Goal: Task Accomplishment & Management: Manage account settings

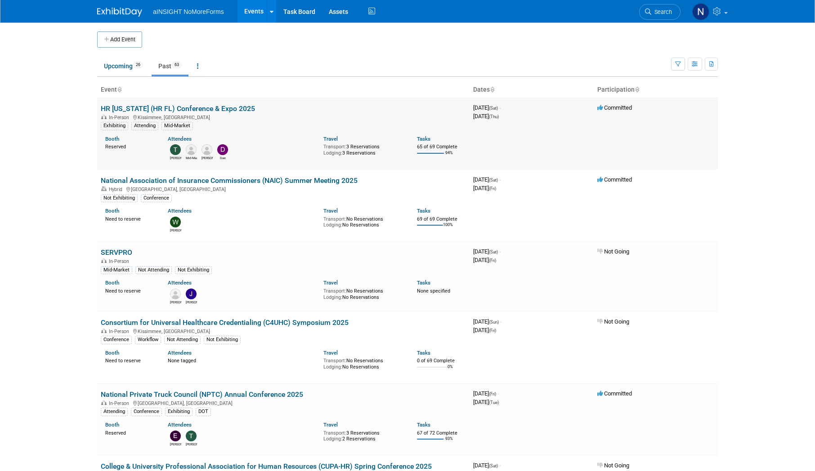
click at [175, 108] on link "HR [US_STATE] (HR FL) Conference & Expo 2025" at bounding box center [178, 108] width 154 height 9
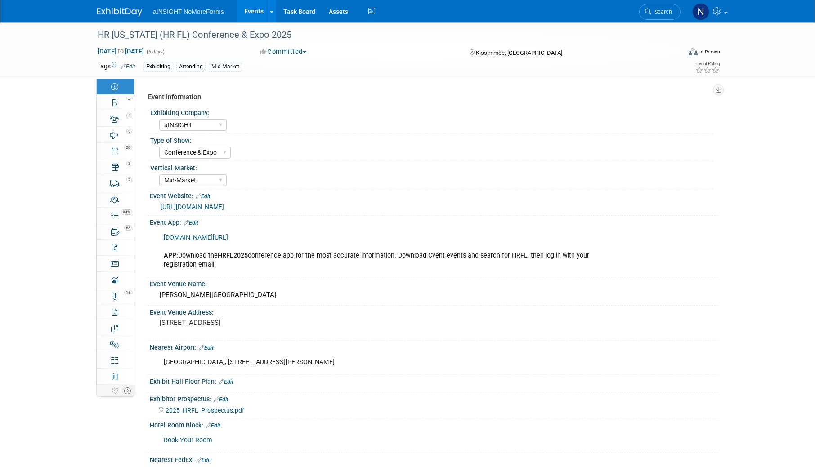
select select "aINSIGHT"
select select "Conference & Expo"
select select "Mid-Market"
select select "Full Access"
select select "Yes"
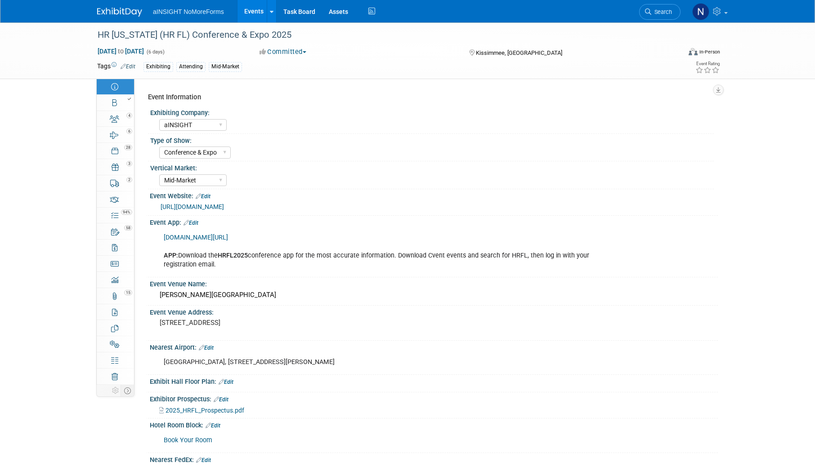
select select "No"
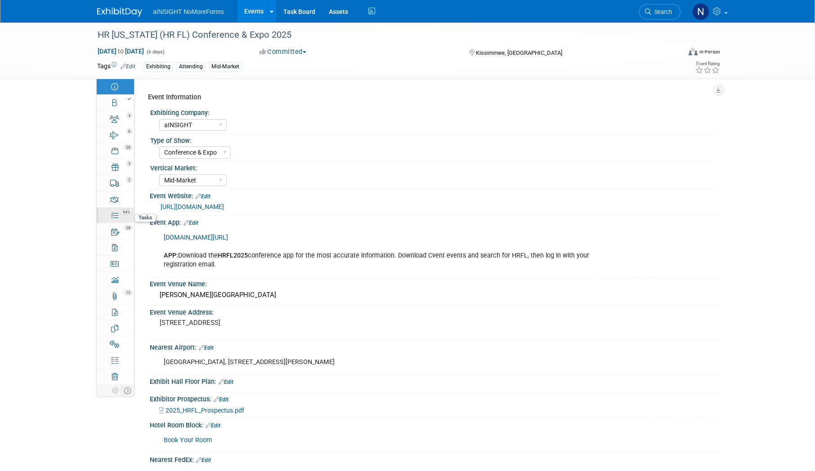
click at [112, 215] on icon at bounding box center [114, 215] width 7 height 7
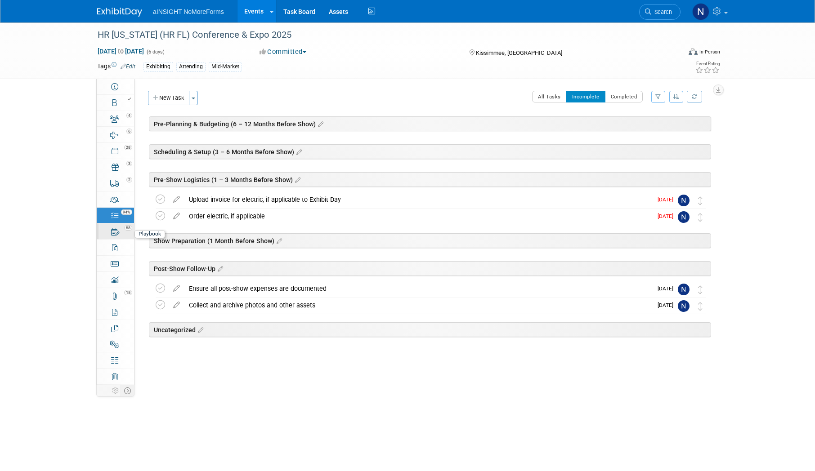
click at [112, 235] on icon at bounding box center [115, 232] width 9 height 7
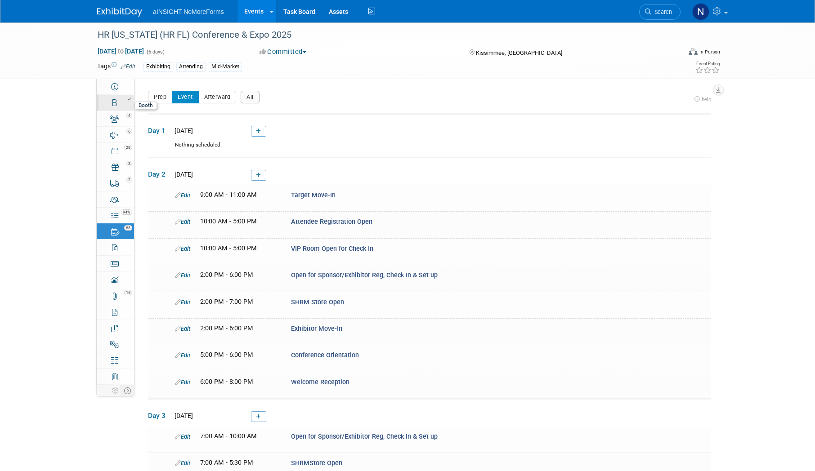
click at [108, 101] on div at bounding box center [118, 99] width 31 height 6
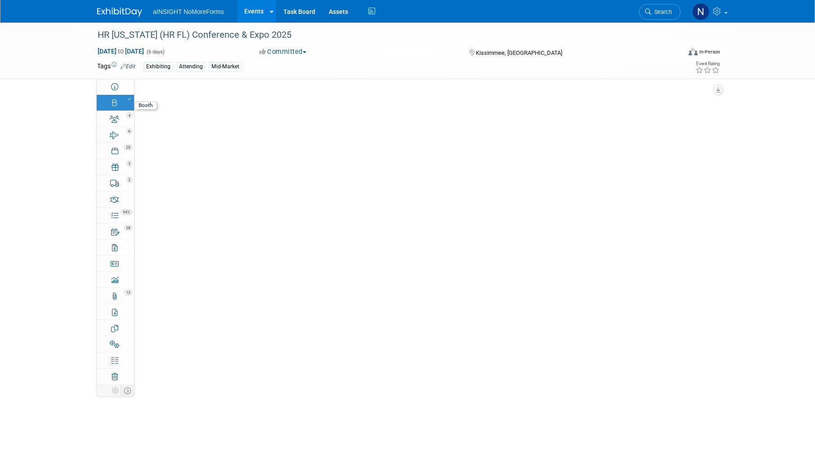
select select "aINSIGHT"
select select "Head of Sales"
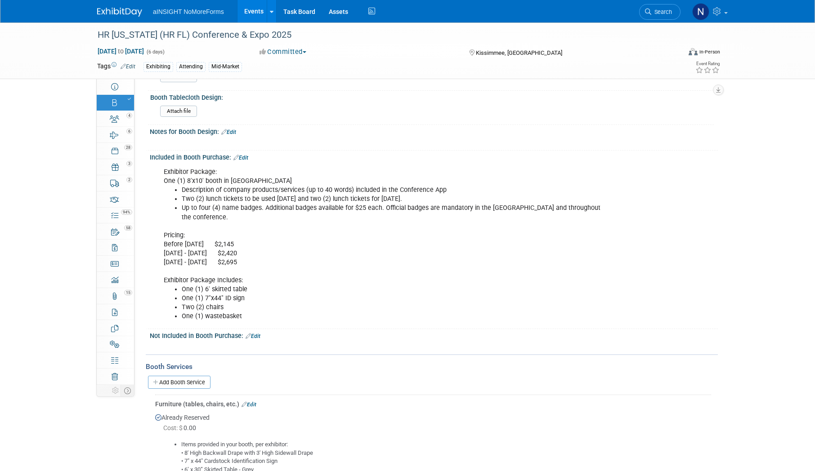
scroll to position [315, 0]
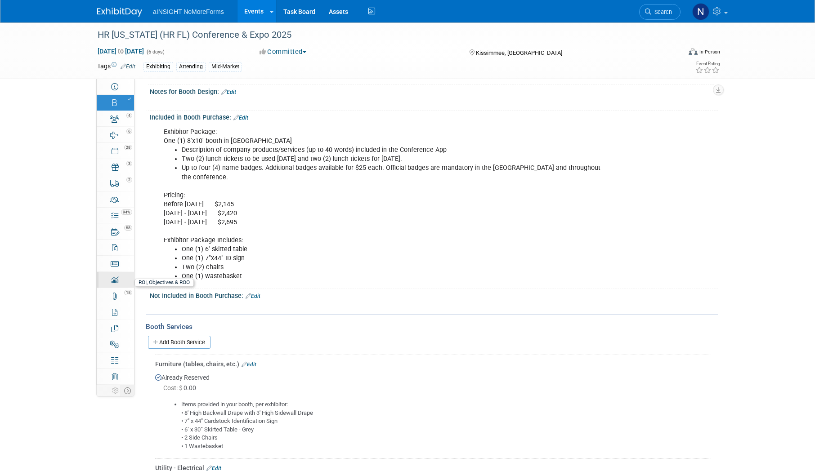
click at [115, 282] on icon at bounding box center [114, 280] width 7 height 7
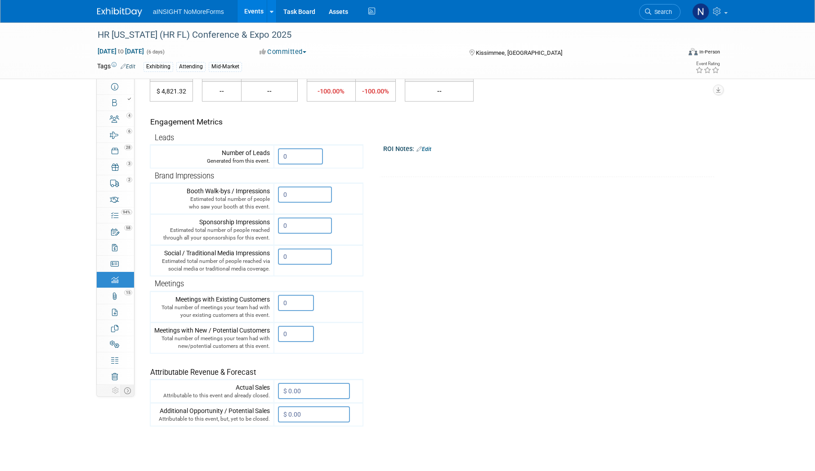
scroll to position [90, 0]
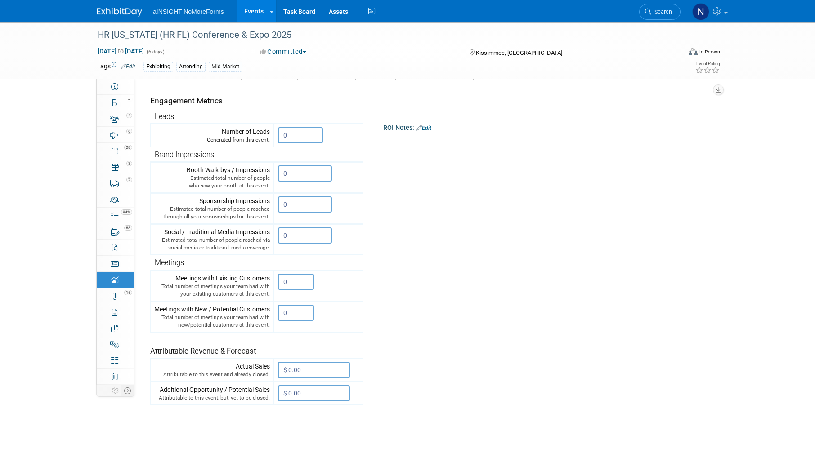
drag, startPoint x: 222, startPoint y: 130, endPoint x: 321, endPoint y: 411, distance: 298.3
click at [321, 411] on div "Average Cost Return on Investment (ROI) -- -- %" at bounding box center [430, 234] width 561 height 415
drag, startPoint x: 321, startPoint y: 411, endPoint x: 423, endPoint y: 358, distance: 115.1
click at [423, 358] on tr "Engagement Metrics Leads Generated from this event. 0 X Brand Impressions 0" at bounding box center [430, 243] width 561 height 325
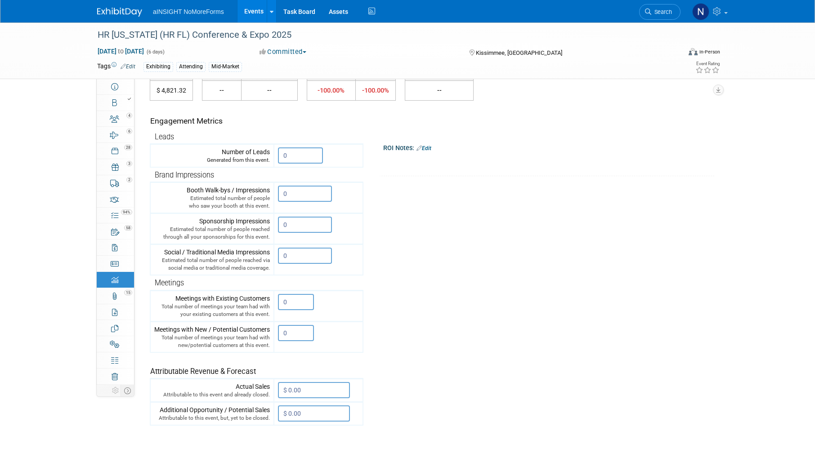
scroll to position [67, 0]
click at [440, 246] on tr "Engagement Metrics Leads Generated from this event. 0 X Brand Impressions 0" at bounding box center [430, 265] width 561 height 325
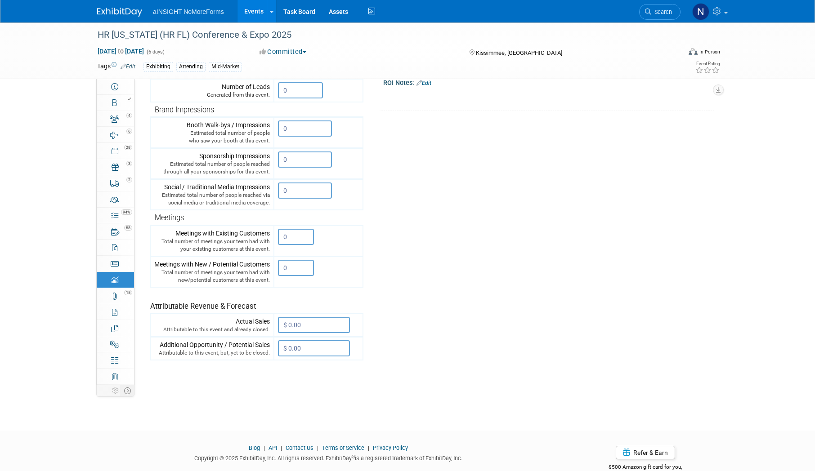
scroll to position [0, 0]
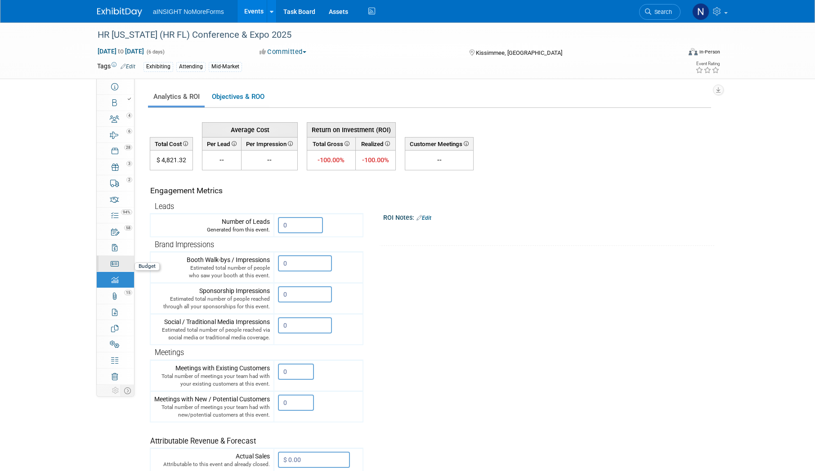
click at [116, 264] on icon at bounding box center [115, 263] width 9 height 7
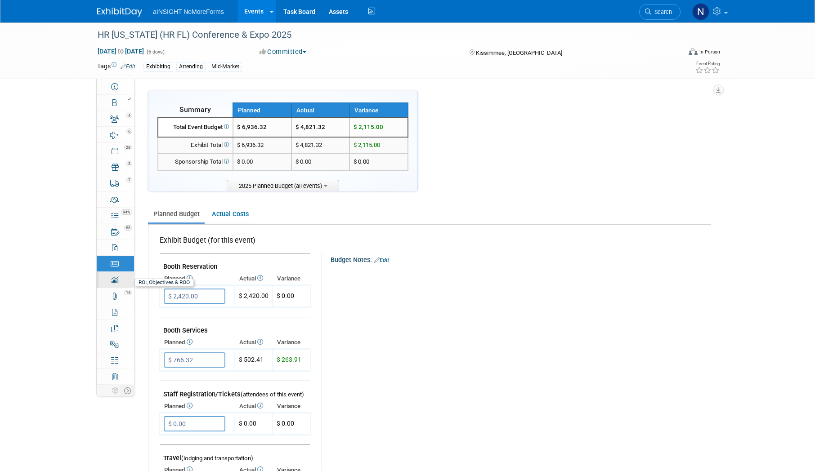
click at [121, 282] on link "0 ROI, Objectives & ROO 0" at bounding box center [115, 280] width 37 height 16
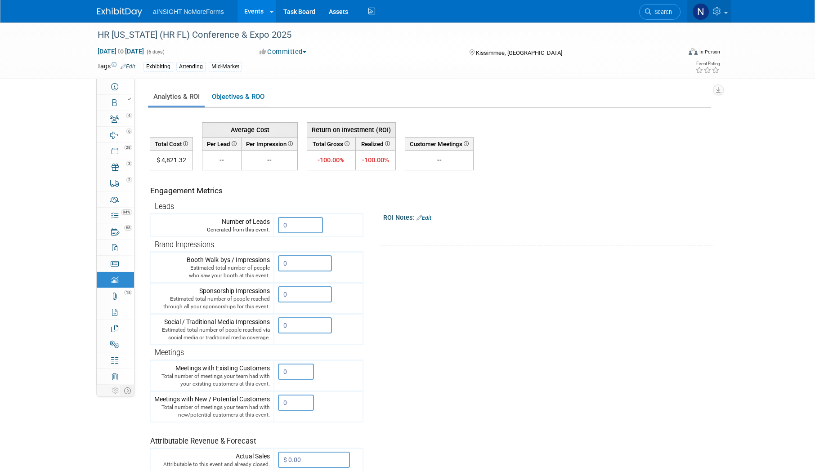
click at [723, 9] on link at bounding box center [709, 11] width 44 height 22
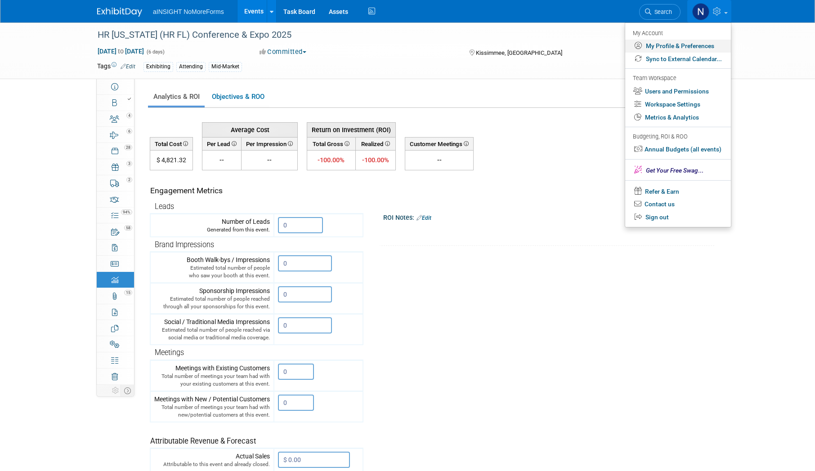
click at [672, 43] on link "My Profile & Preferences" at bounding box center [678, 46] width 106 height 13
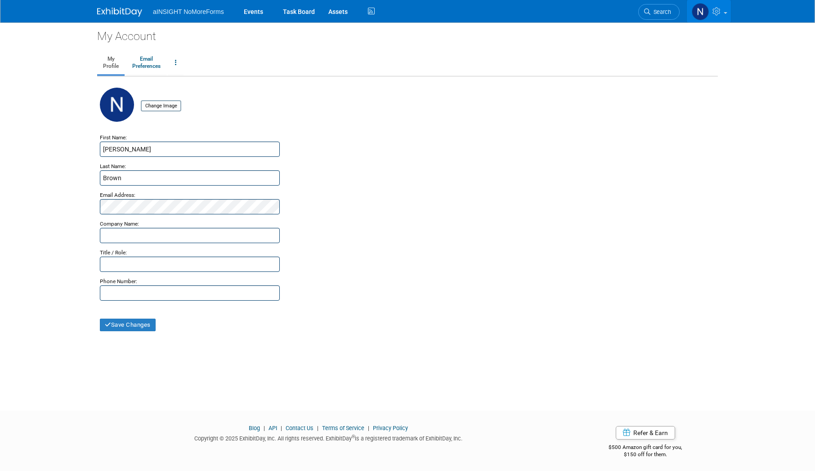
click at [728, 13] on link at bounding box center [709, 11] width 44 height 22
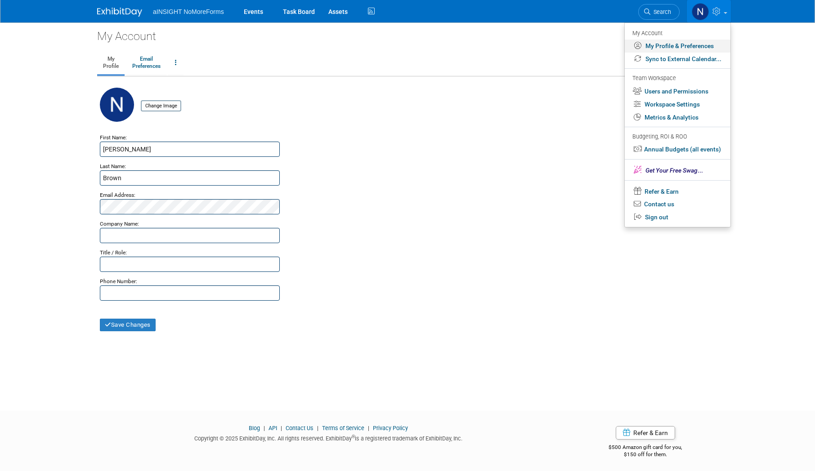
click at [675, 45] on link "My Profile & Preferences" at bounding box center [678, 46] width 106 height 13
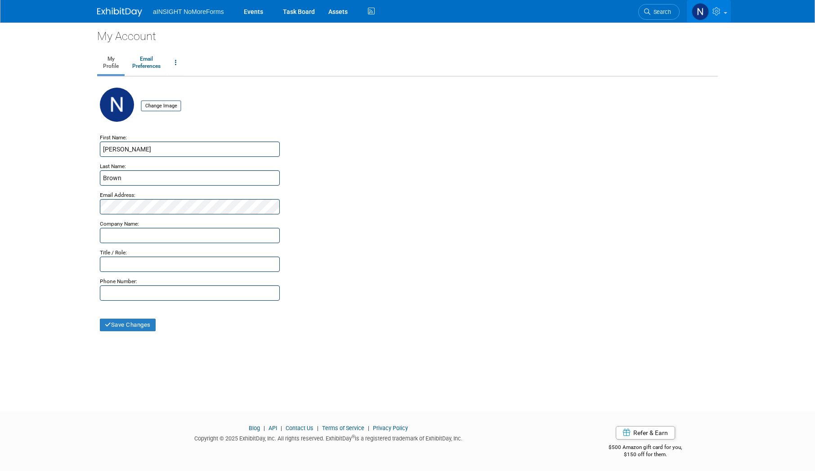
click at [719, 17] on link at bounding box center [709, 11] width 44 height 22
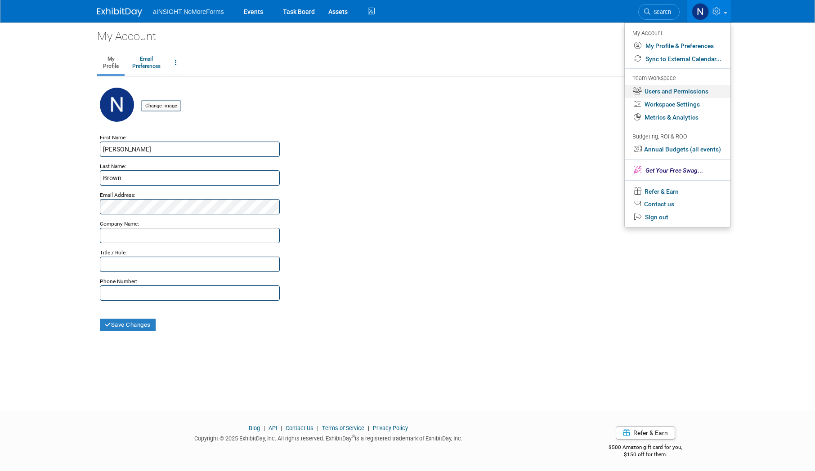
click at [690, 90] on link "Users and Permissions" at bounding box center [678, 91] width 106 height 13
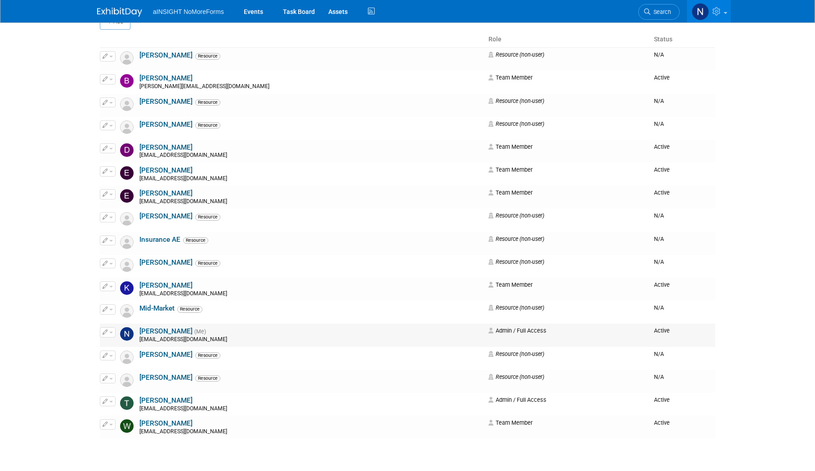
scroll to position [66, 0]
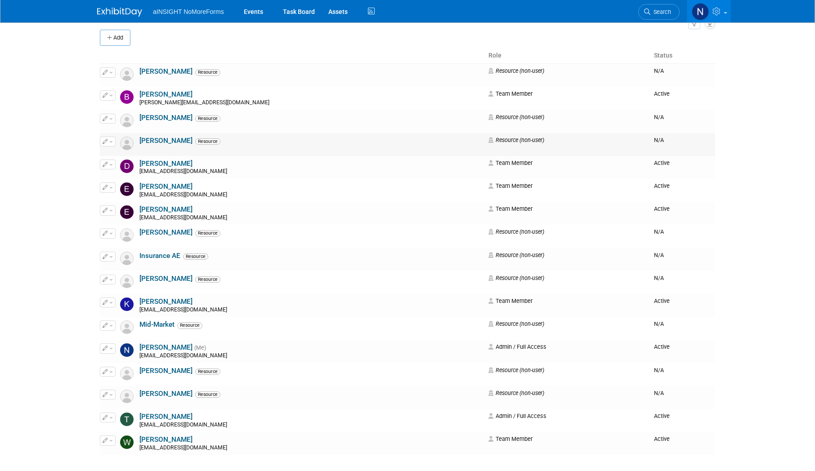
click at [110, 143] on span "button" at bounding box center [111, 142] width 4 height 2
click at [114, 154] on icon at bounding box center [112, 156] width 7 height 6
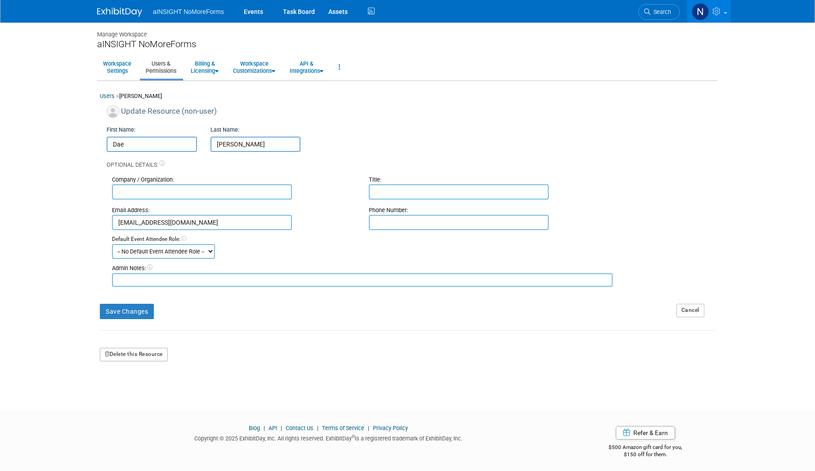
click at [143, 357] on button "Delete this Resource" at bounding box center [134, 354] width 68 height 13
click at [119, 393] on icon at bounding box center [118, 392] width 6 height 6
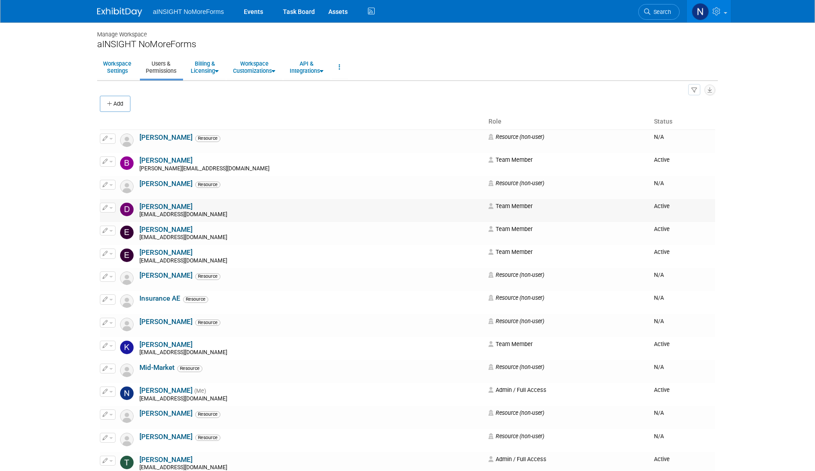
click at [111, 206] on button "button" at bounding box center [108, 208] width 16 height 10
click at [125, 223] on link "Edit" at bounding box center [135, 222] width 71 height 13
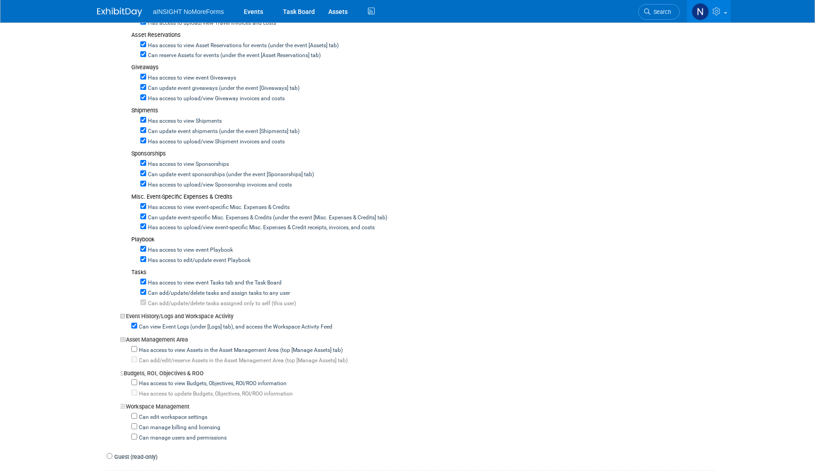
scroll to position [450, 0]
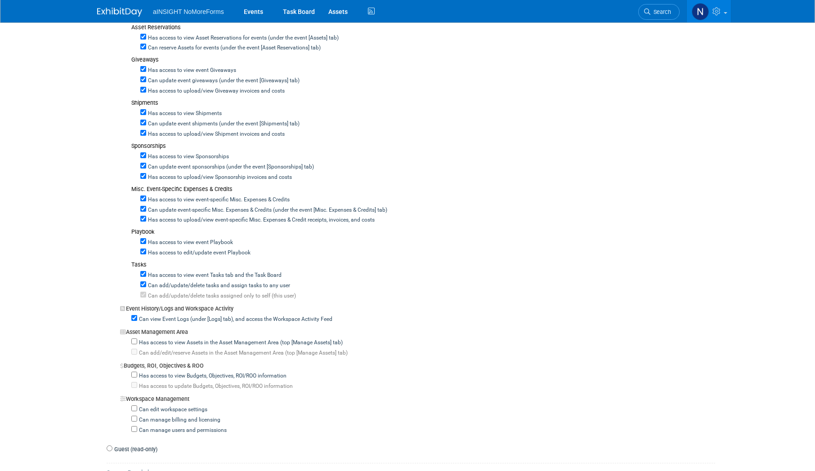
click at [140, 376] on label "Has access to view Budgets, Objectives, ROI/ROO information" at bounding box center [211, 376] width 149 height 8
click at [137, 376] on input "Has access to view Budgets, Objectives, ROI/ROO information" at bounding box center [134, 375] width 6 height 6
checkbox input "true"
click at [133, 386] on input "Has access to update Budgets, Objectives, ROI/ROO information" at bounding box center [134, 385] width 6 height 6
checkbox input "true"
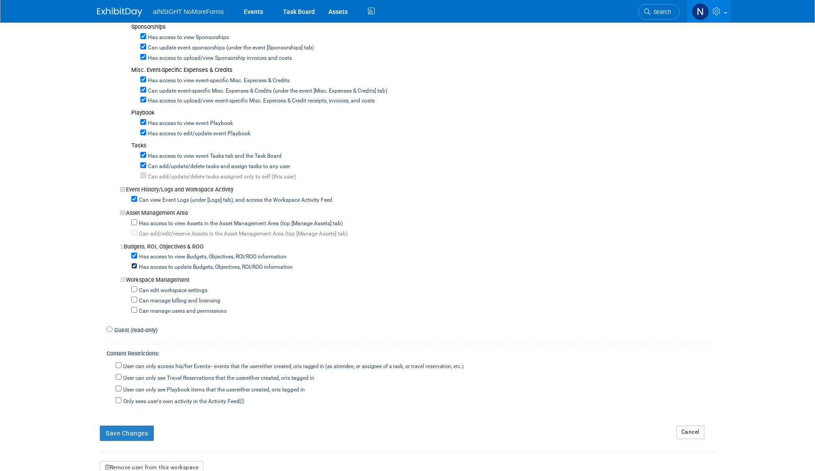
scroll to position [585, 0]
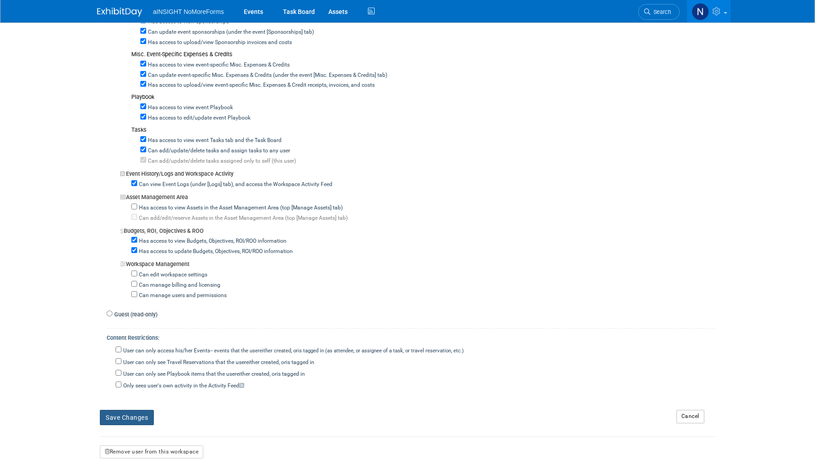
click at [121, 420] on button "Save Changes" at bounding box center [127, 417] width 54 height 15
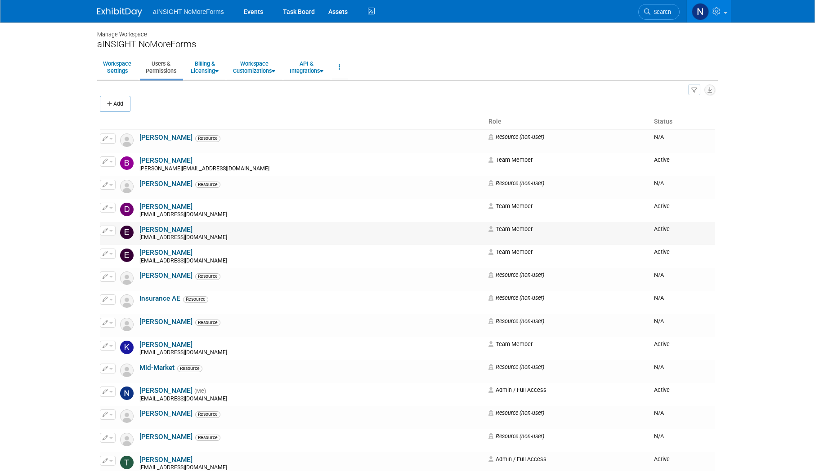
click at [113, 232] on button "button" at bounding box center [108, 231] width 16 height 10
click at [112, 242] on icon at bounding box center [112, 245] width 7 height 6
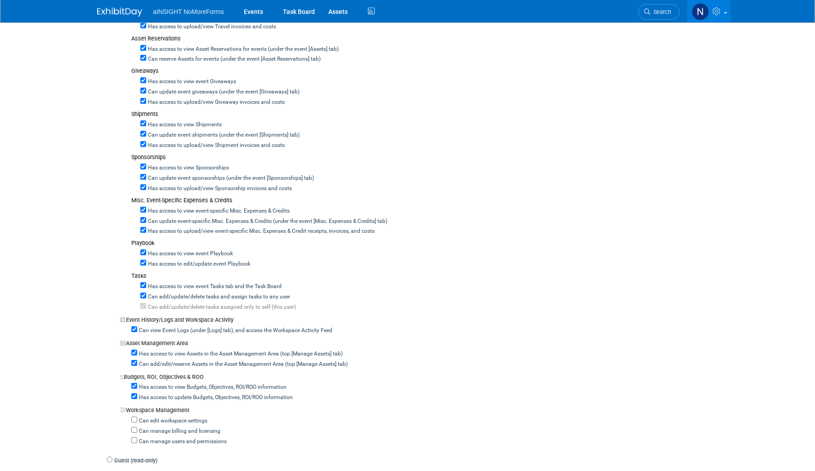
scroll to position [540, 0]
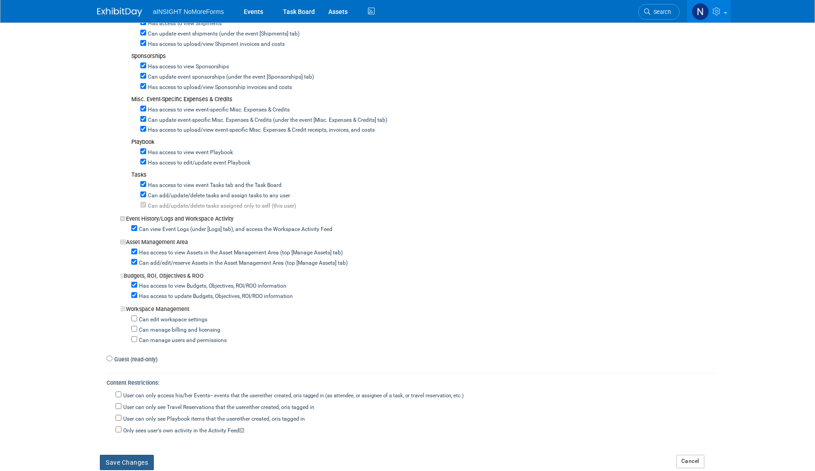
click at [131, 460] on button "Save Changes" at bounding box center [127, 462] width 54 height 15
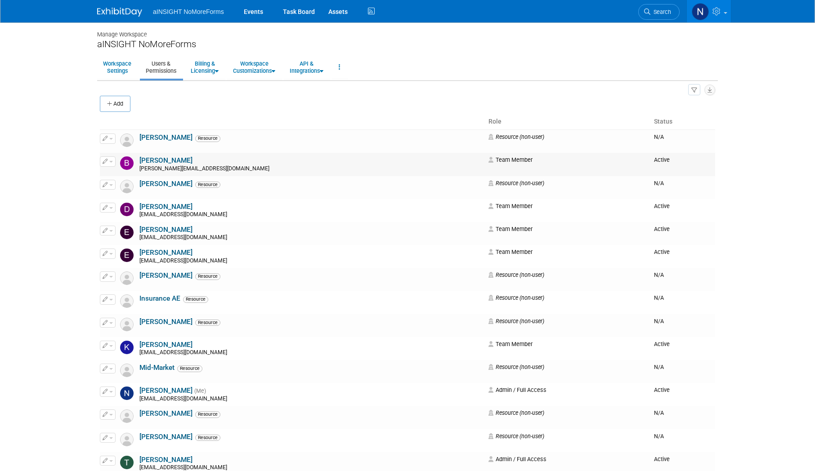
click at [107, 164] on icon "button" at bounding box center [105, 161] width 5 height 5
click at [112, 177] on icon at bounding box center [112, 176] width 7 height 6
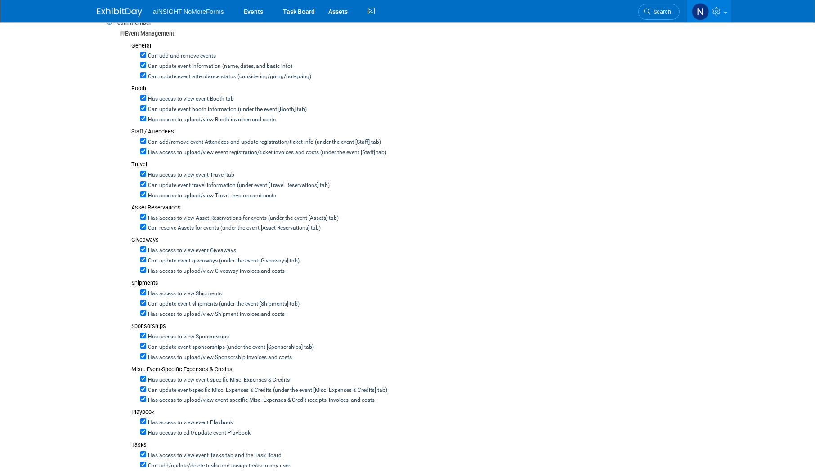
scroll to position [450, 0]
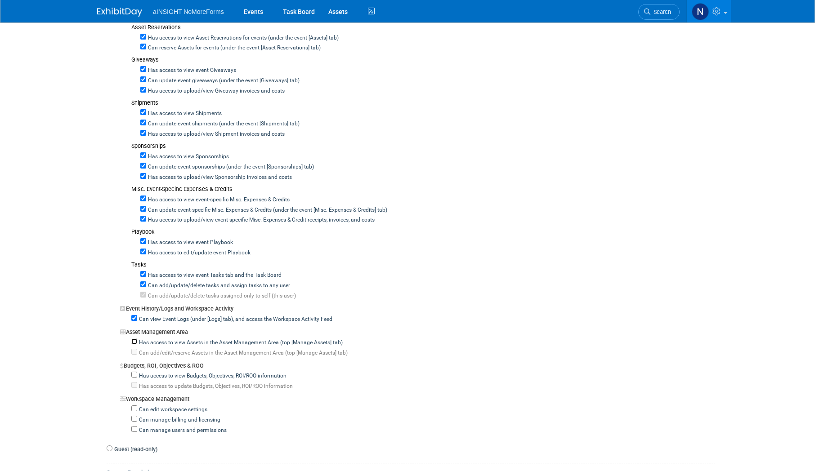
click at [134, 341] on input "Has access to view Assets in the Asset Management Area (top [Manage Assets] tab)" at bounding box center [134, 342] width 6 height 6
checkbox input "true"
click at [135, 353] on input "Can add/edit/reserve Assets in the Asset Management Area (top [Manage Assets] t…" at bounding box center [134, 352] width 6 height 6
checkbox input "true"
click at [135, 373] on input "Has access to view Budgets, Objectives, ROI/ROO information" at bounding box center [134, 375] width 6 height 6
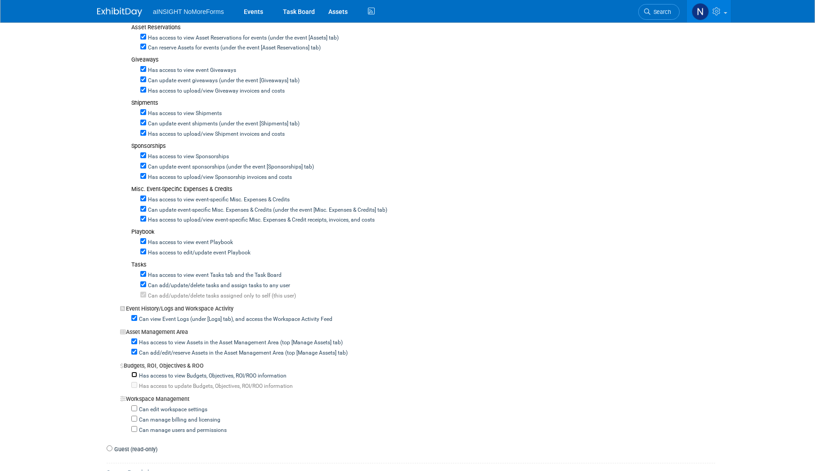
checkbox input "true"
click at [135, 387] on input "Has access to update Budgets, Objectives, ROI/ROO information" at bounding box center [134, 385] width 6 height 6
checkbox input "true"
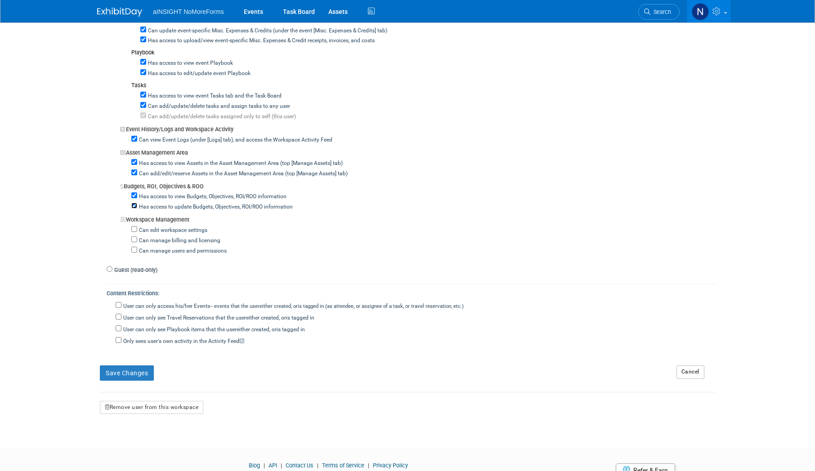
scroll to position [630, 0]
click at [135, 377] on button "Save Changes" at bounding box center [127, 372] width 54 height 15
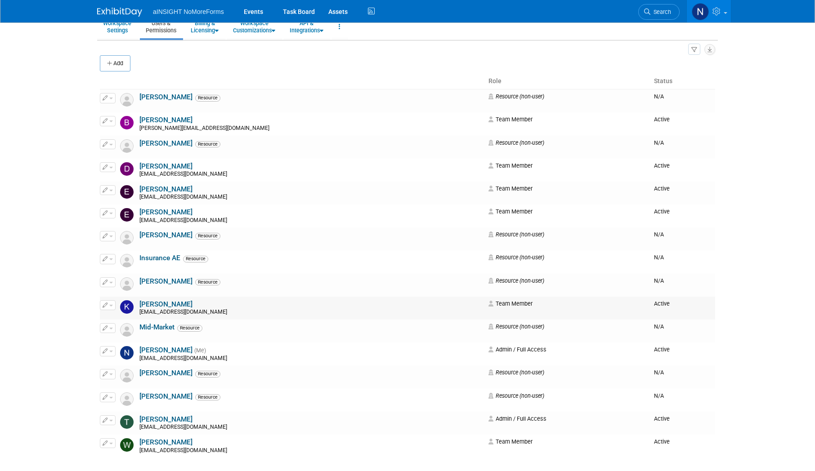
scroll to position [90, 0]
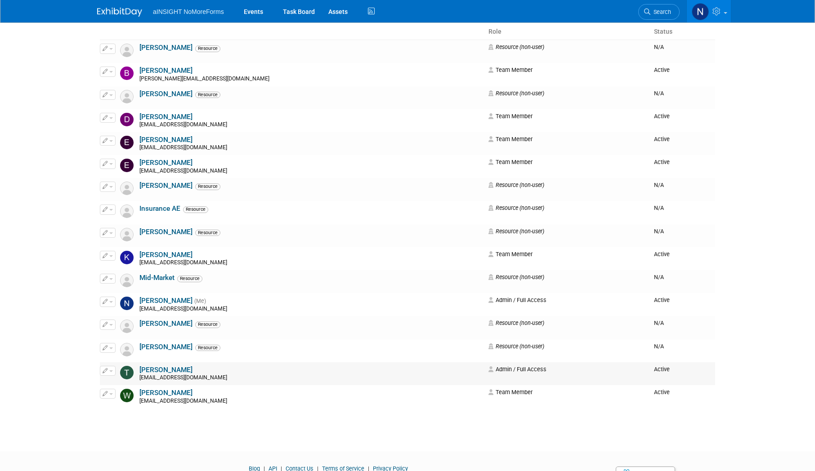
click at [111, 372] on span "button" at bounding box center [111, 372] width 4 height 2
click at [112, 386] on icon at bounding box center [112, 385] width 7 height 6
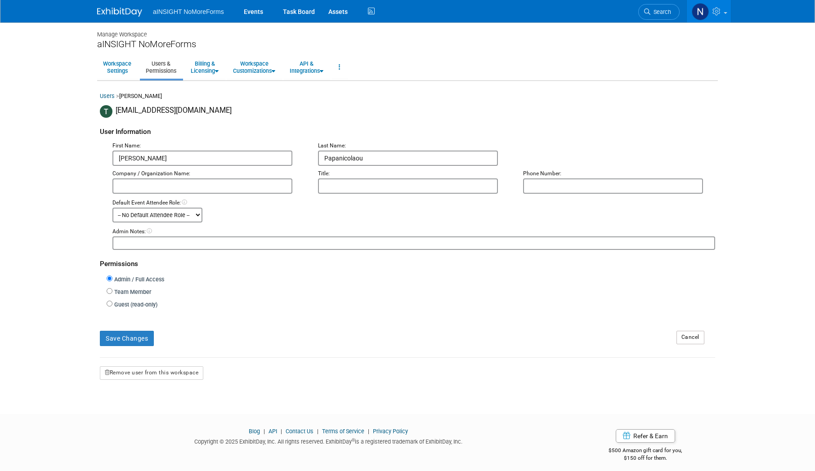
click at [104, 94] on link "Users" at bounding box center [107, 96] width 15 height 7
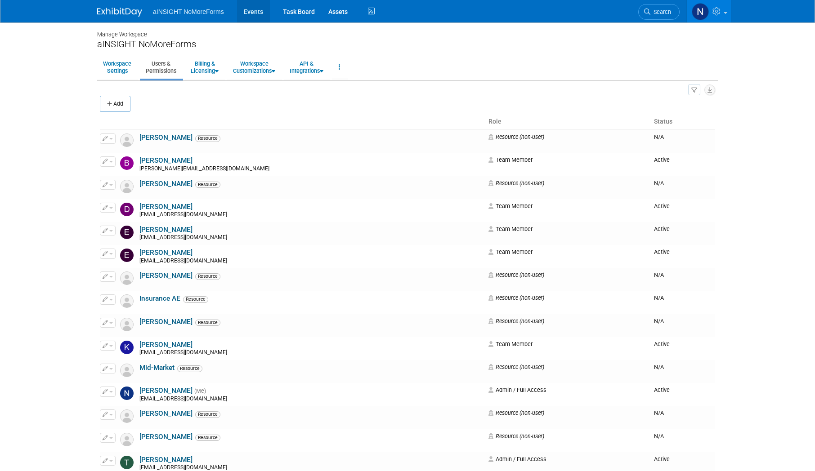
click at [263, 6] on link "Events" at bounding box center [253, 11] width 33 height 22
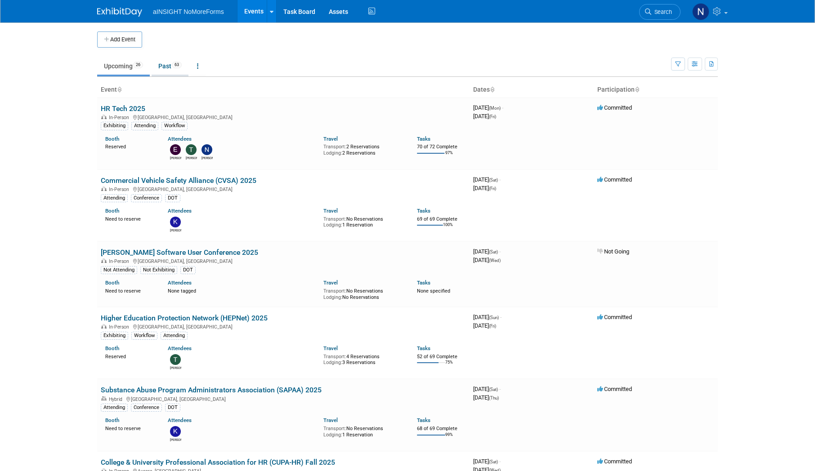
click at [175, 58] on link "Past 63" at bounding box center [170, 66] width 37 height 17
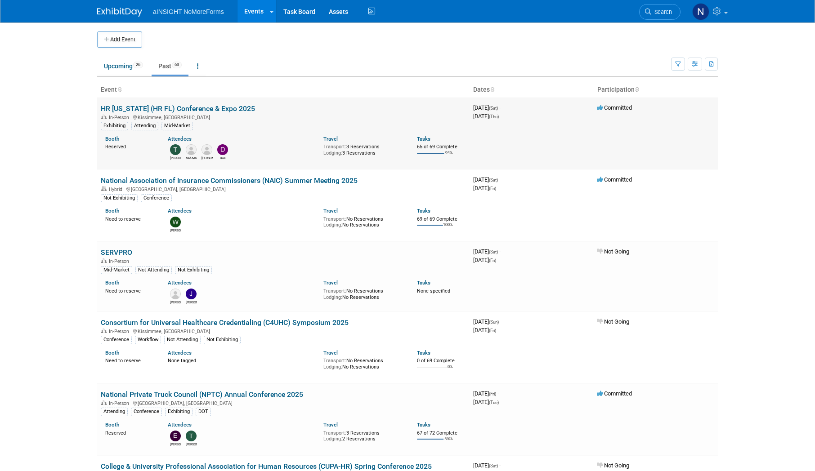
click at [166, 112] on link "HR [US_STATE] (HR FL) Conference & Expo 2025" at bounding box center [178, 108] width 154 height 9
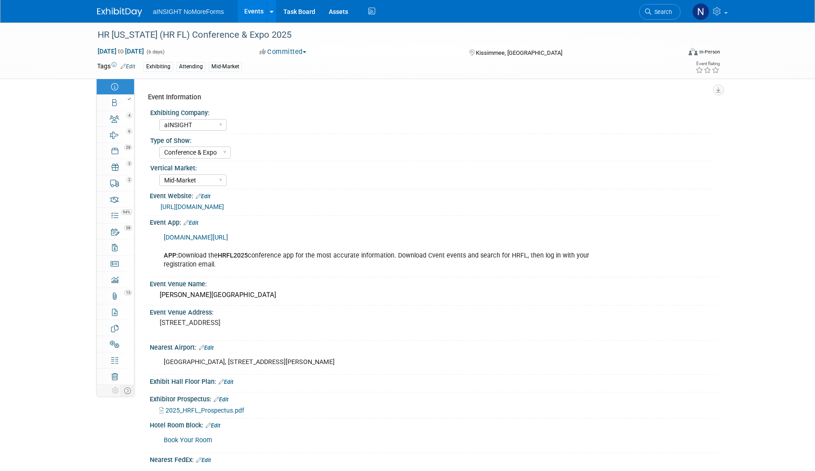
select select "aINSIGHT"
select select "Conference & Expo"
select select "Mid-Market"
select select "Full Access"
select select "Yes"
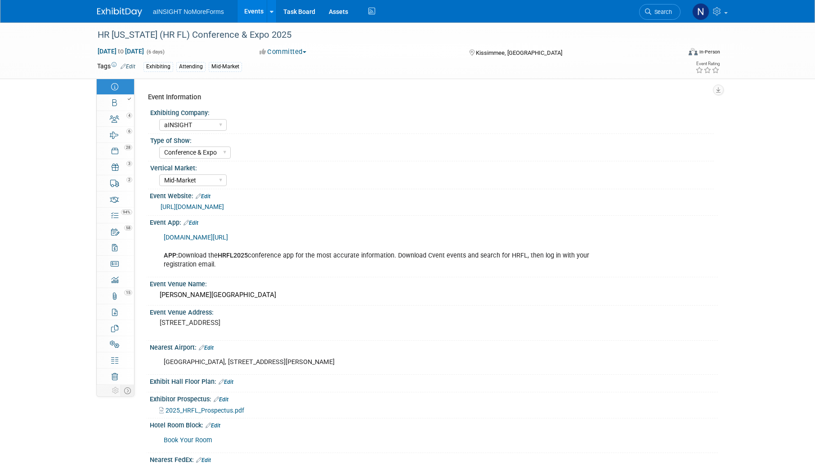
select select "No"
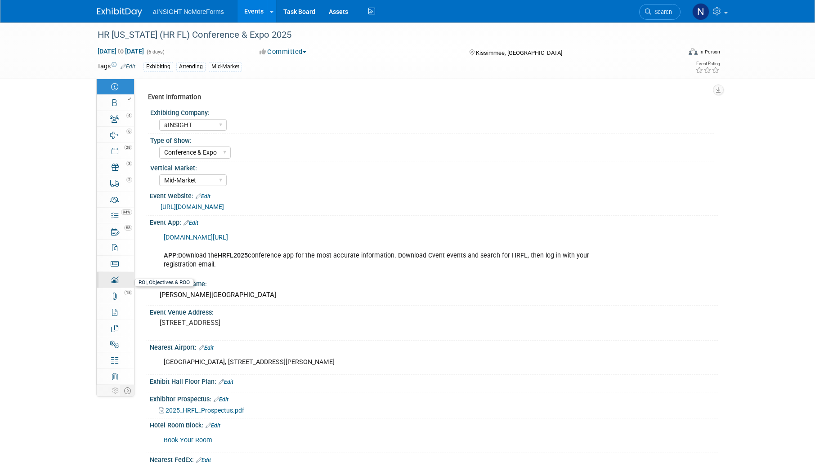
click at [114, 278] on div "0" at bounding box center [118, 276] width 31 height 6
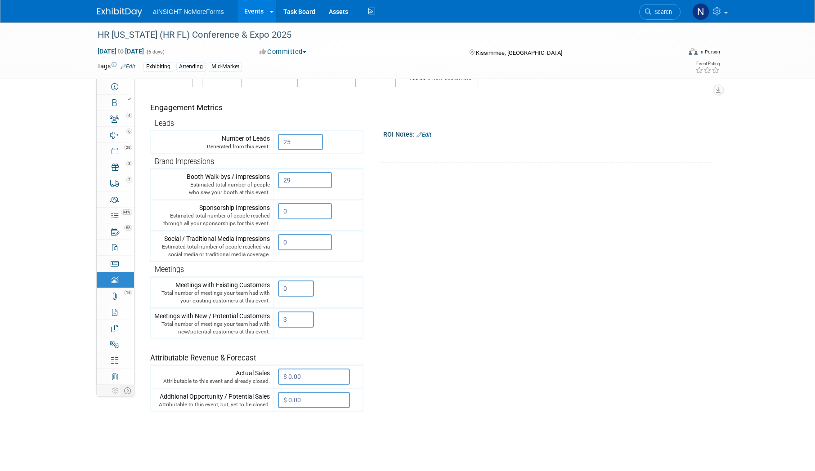
scroll to position [45, 0]
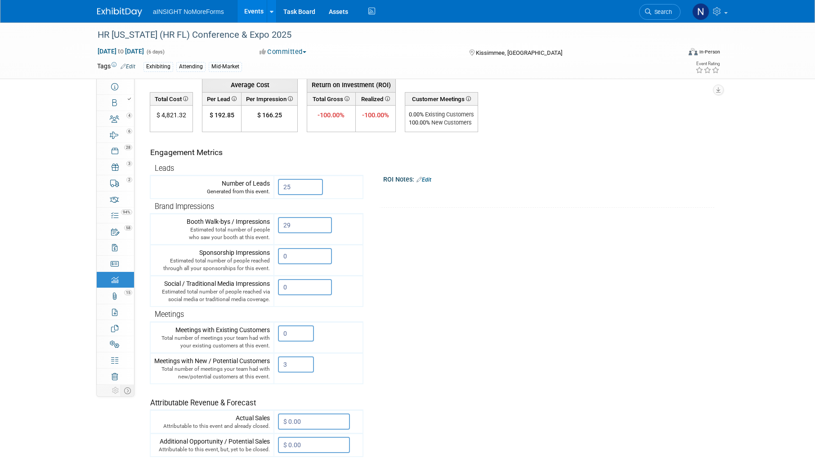
click at [576, 217] on tr "Engagement Metrics Leads Generated from this event. 25 X Brand Impressions X" at bounding box center [430, 294] width 561 height 325
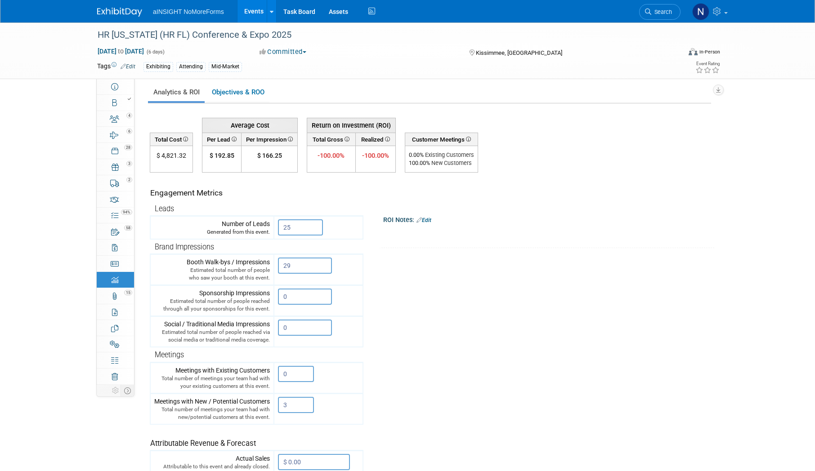
scroll to position [0, 0]
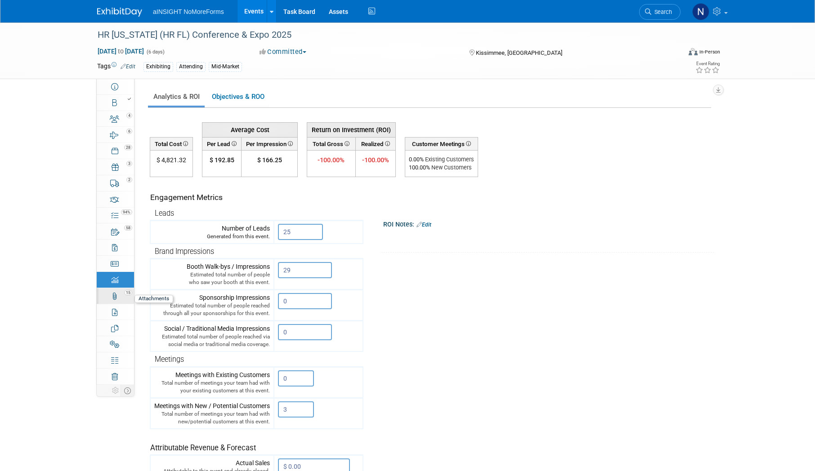
click at [117, 299] on link "15 Attachments 15" at bounding box center [115, 296] width 37 height 16
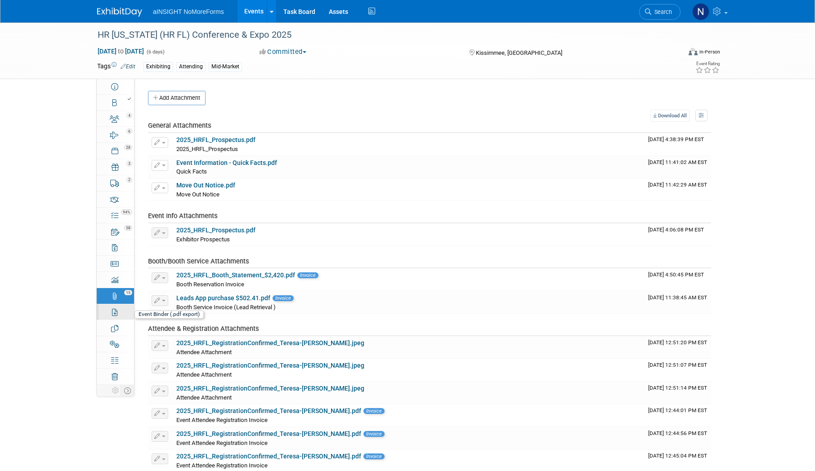
click at [116, 311] on icon at bounding box center [114, 312] width 5 height 7
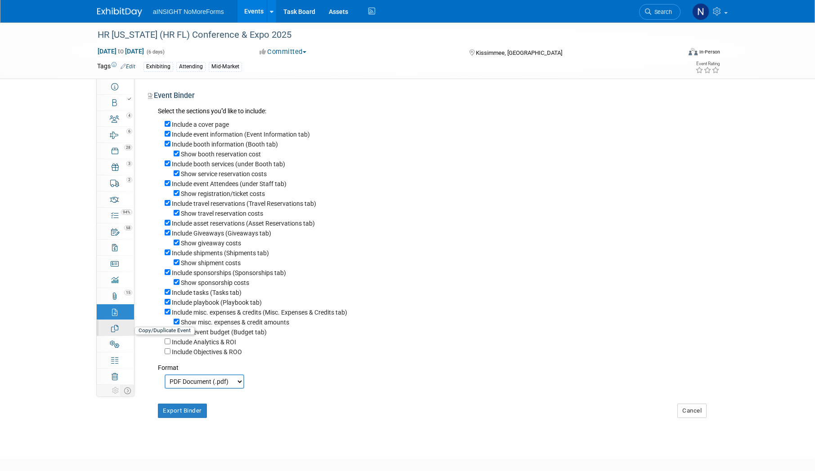
click at [116, 333] on link "Copy/Duplicate Event" at bounding box center [115, 328] width 37 height 16
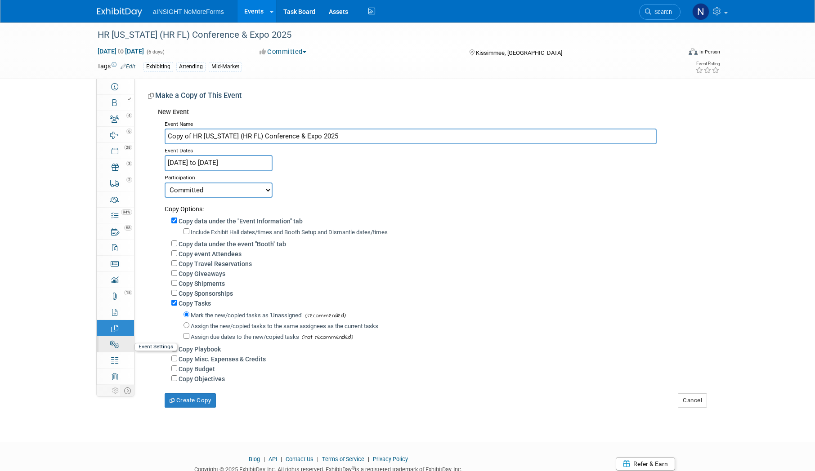
click at [114, 347] on icon at bounding box center [114, 344] width 9 height 7
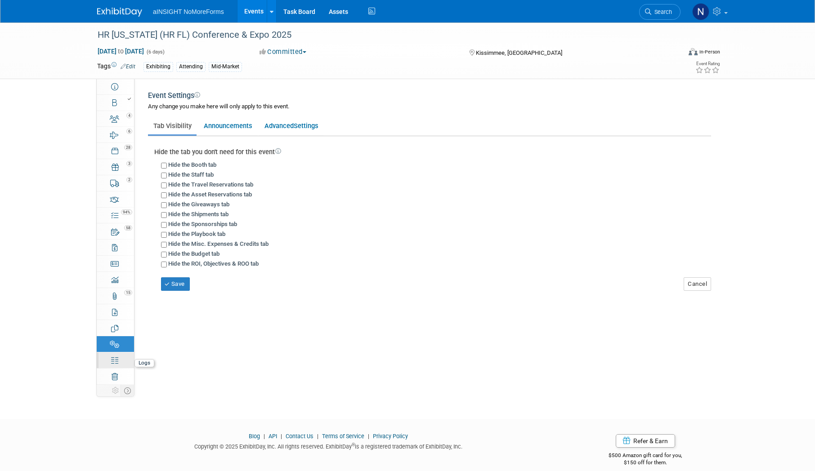
click at [112, 363] on icon at bounding box center [114, 360] width 7 height 7
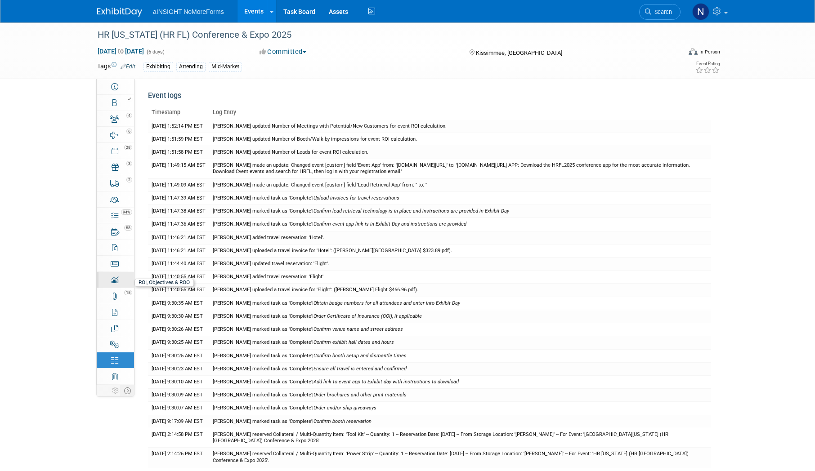
click at [113, 282] on icon at bounding box center [114, 280] width 7 height 7
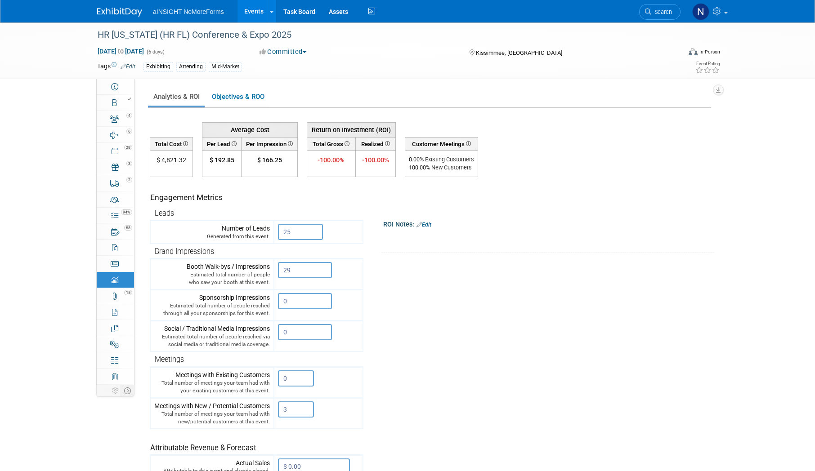
click at [229, 170] on td "$ 192.85" at bounding box center [221, 164] width 39 height 27
click at [252, 94] on link "Objectives & ROO 0" at bounding box center [237, 97] width 63 height 18
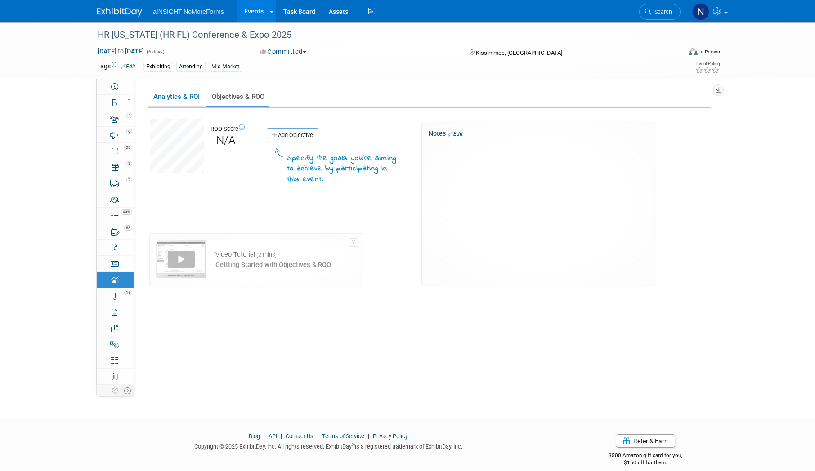
click at [192, 99] on link "Analytics & ROI" at bounding box center [176, 97] width 57 height 18
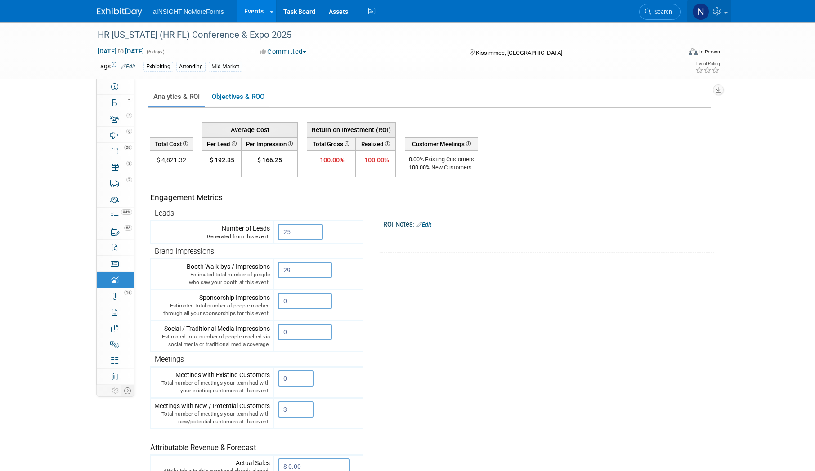
click at [724, 12] on span at bounding box center [726, 13] width 4 height 2
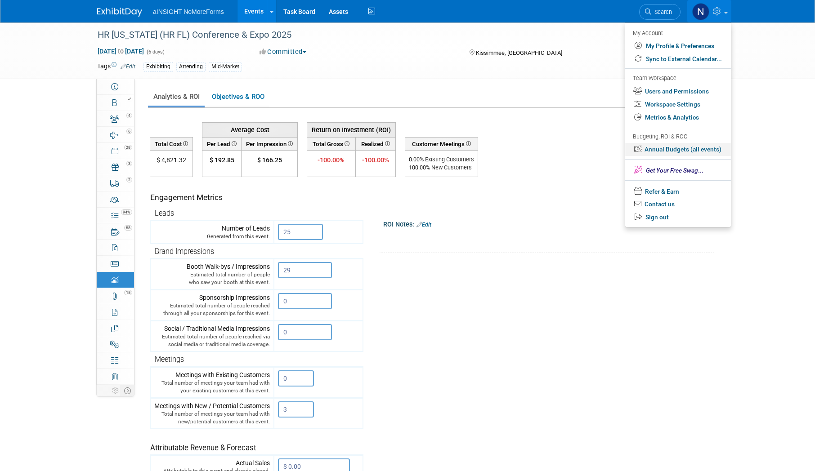
click at [684, 151] on link "Annual Budgets (all events)" at bounding box center [678, 149] width 106 height 13
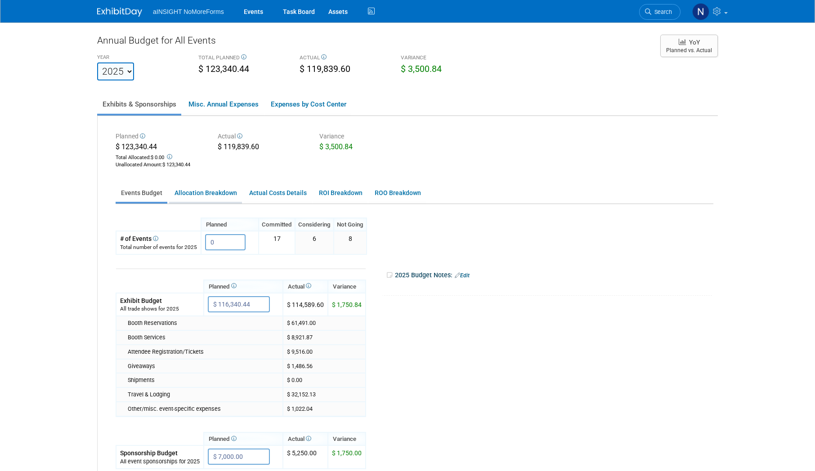
click at [183, 192] on link "Allocation Breakdown" at bounding box center [205, 193] width 73 height 18
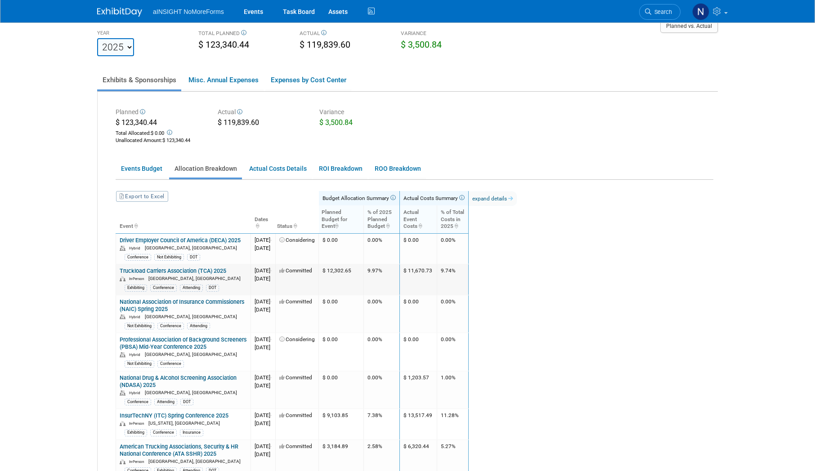
scroll to position [45, 0]
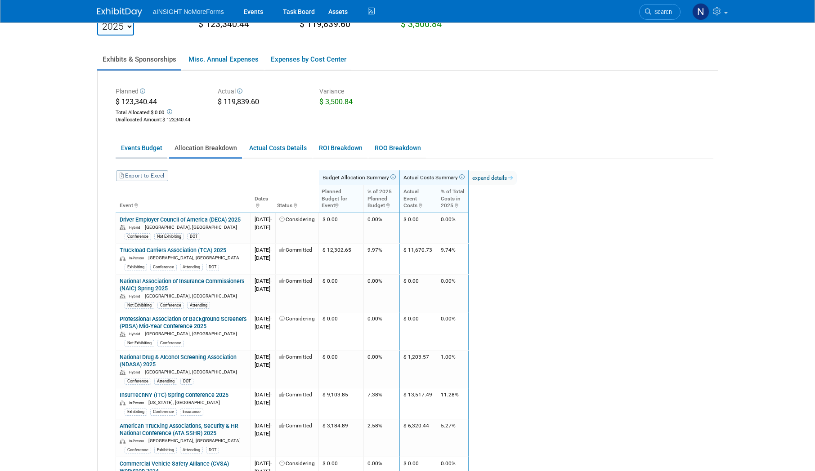
click at [143, 146] on link "Events Budget" at bounding box center [142, 148] width 52 height 18
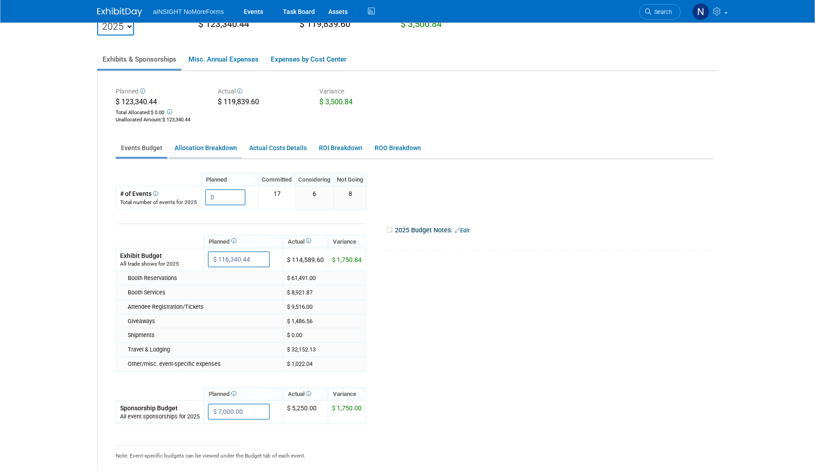
click at [181, 146] on link "Allocation Breakdown" at bounding box center [205, 148] width 73 height 18
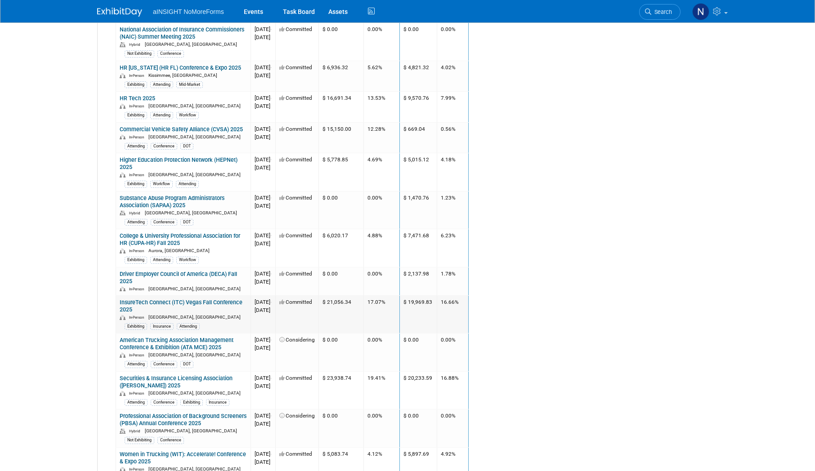
scroll to position [540, 0]
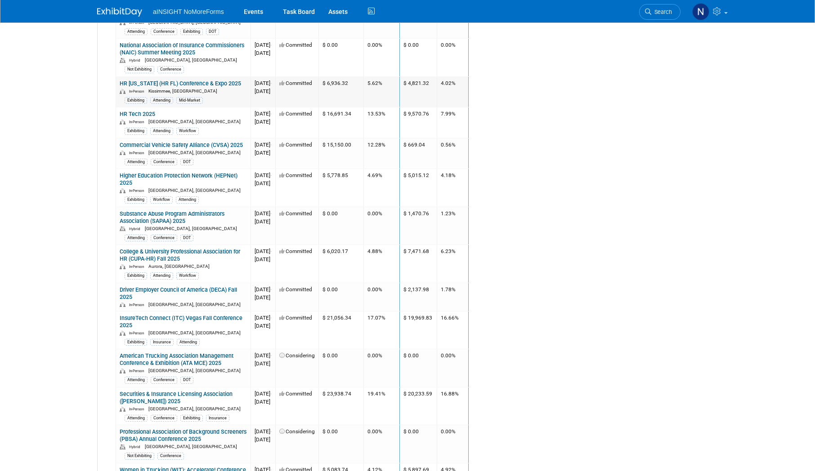
click at [148, 81] on link "HR [US_STATE] (HR FL) Conference & Expo 2025" at bounding box center [180, 83] width 121 height 7
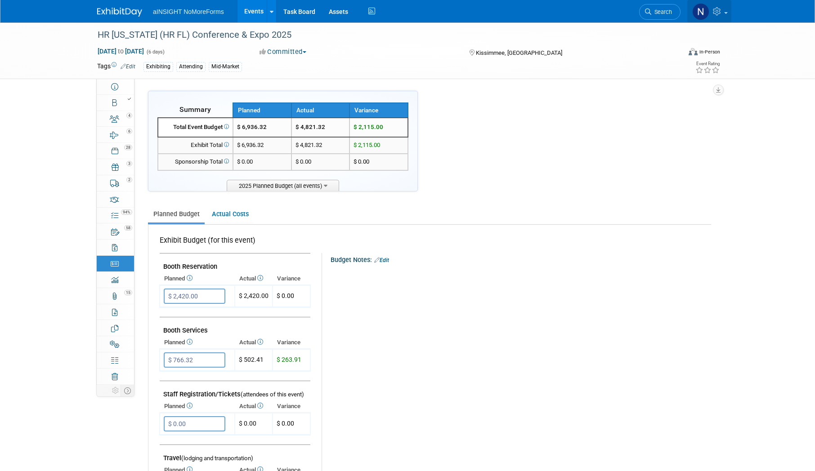
click at [725, 9] on link at bounding box center [709, 11] width 44 height 22
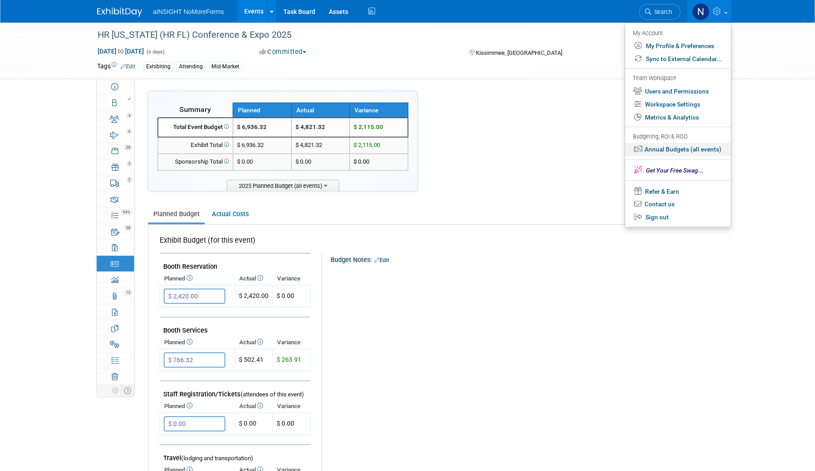
click at [692, 150] on link "Annual Budgets (all events)" at bounding box center [678, 149] width 106 height 13
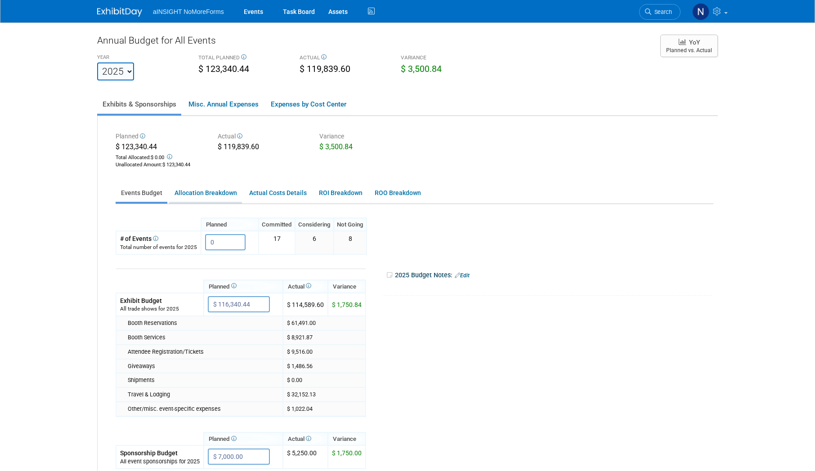
click at [213, 186] on link "Allocation Breakdown" at bounding box center [205, 193] width 73 height 18
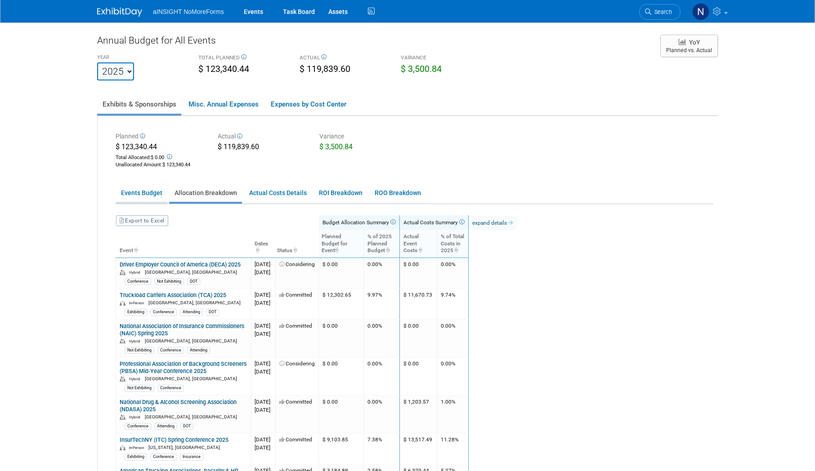
drag, startPoint x: 145, startPoint y: 181, endPoint x: 144, endPoint y: 188, distance: 6.3
click at [146, 193] on link "Events Budget" at bounding box center [142, 193] width 52 height 18
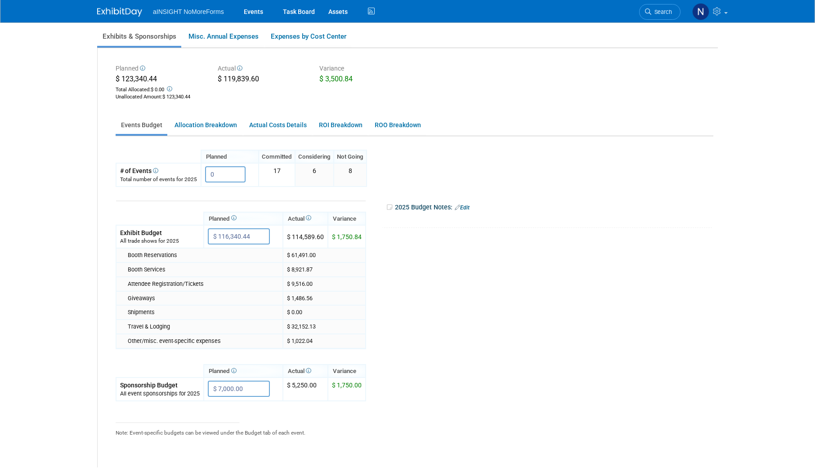
scroll to position [90, 0]
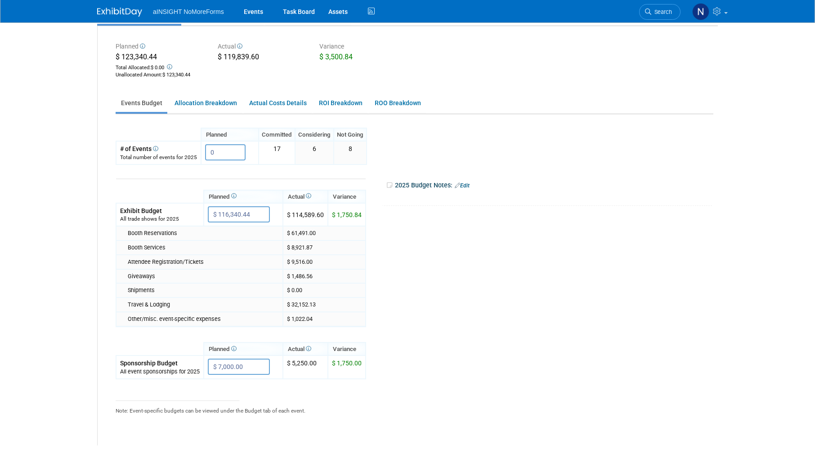
click at [185, 114] on ul "Events Budget Allocation Breakdown Actual Costs Details ROI Breakdown ROO Break…" at bounding box center [415, 104] width 598 height 21
click at [337, 106] on link "ROI Breakdown" at bounding box center [341, 103] width 54 height 18
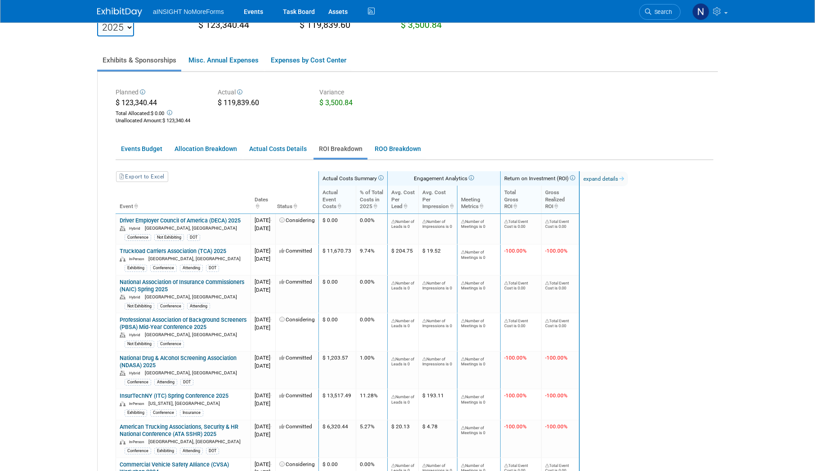
scroll to position [0, 0]
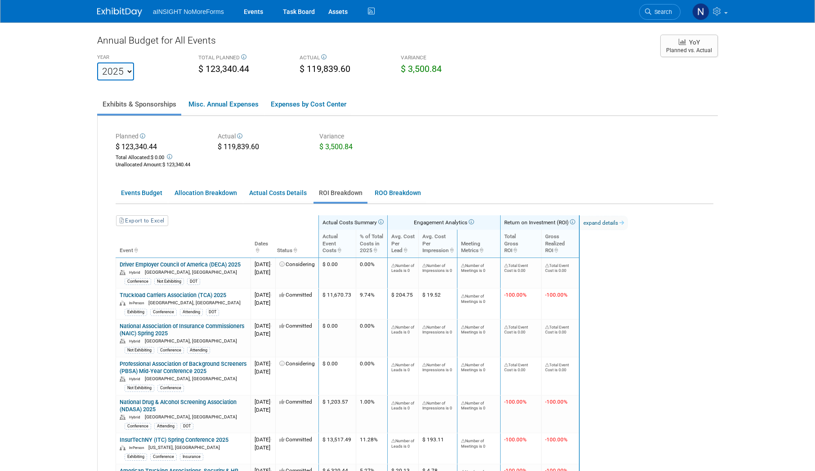
click at [152, 221] on link "Export to Excel" at bounding box center [142, 220] width 52 height 11
click at [402, 196] on link "ROO Breakdown" at bounding box center [397, 193] width 57 height 18
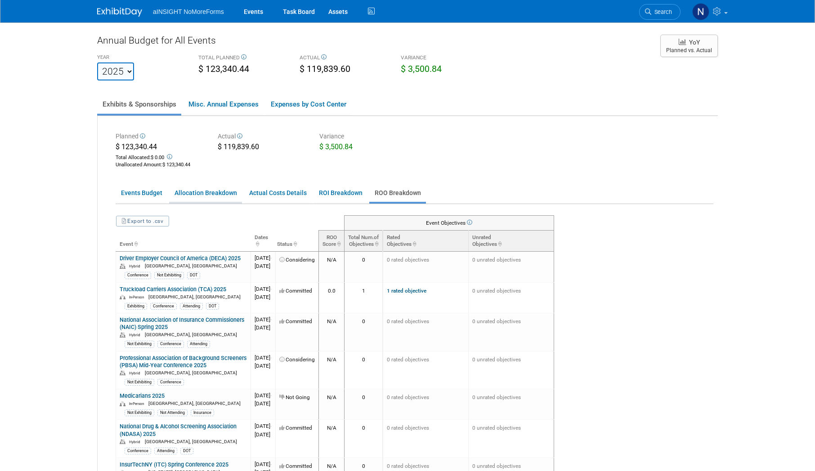
click at [198, 192] on link "Allocation Breakdown" at bounding box center [205, 193] width 73 height 18
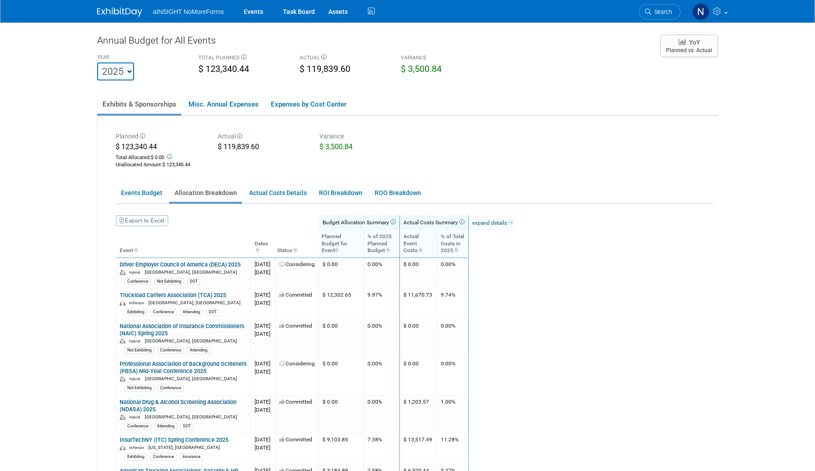
click at [145, 221] on link "Export to Excel" at bounding box center [142, 220] width 52 height 11
click at [302, 106] on link "Expenses by Cost Center" at bounding box center [308, 104] width 86 height 19
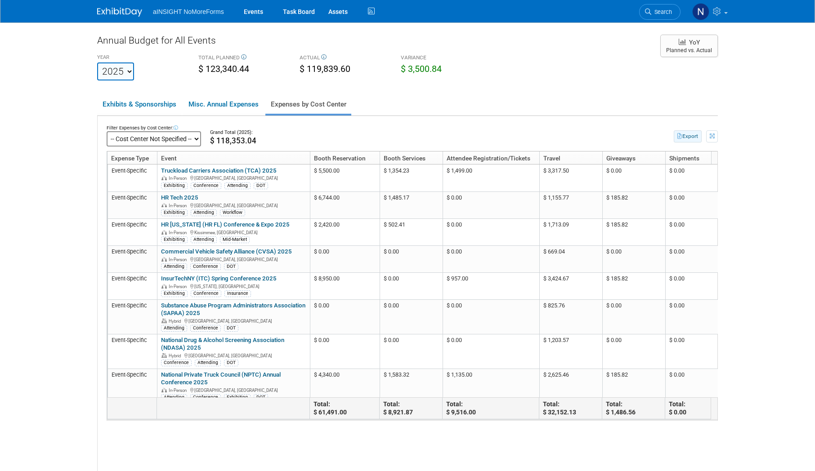
click at [674, 137] on button "Export" at bounding box center [688, 136] width 28 height 12
click at [246, 9] on link "Events" at bounding box center [253, 11] width 33 height 22
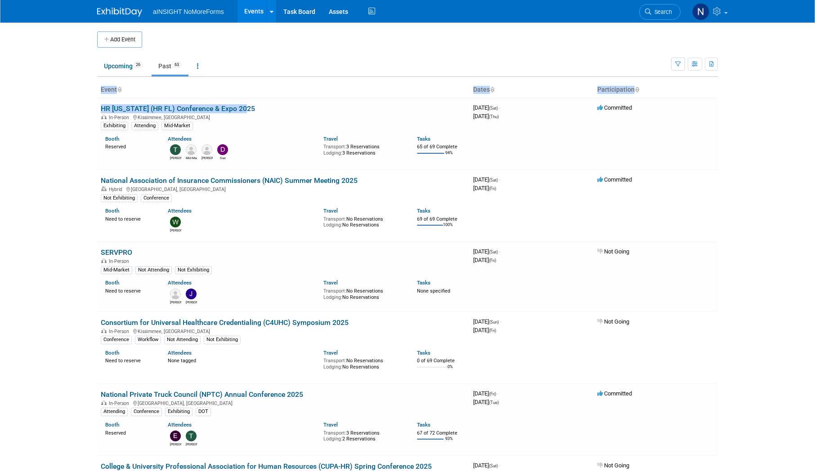
drag, startPoint x: 239, startPoint y: 109, endPoint x: 94, endPoint y: 111, distance: 144.4
drag, startPoint x: 94, startPoint y: 111, endPoint x: 276, endPoint y: 112, distance: 181.7
click at [276, 112] on td "HR Florida (HR FL) Conference & Expo 2025 In-Person Kissimmee, FL Exhibiting At…" at bounding box center [283, 134] width 372 height 72
drag, startPoint x: 241, startPoint y: 111, endPoint x: 99, endPoint y: 111, distance: 142.6
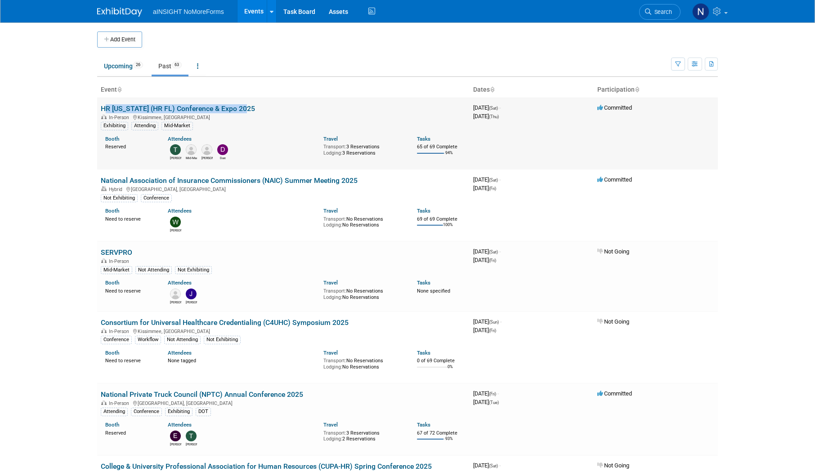
click at [99, 111] on td "HR Florida (HR FL) Conference & Expo 2025 In-Person Kissimmee, FL Exhibiting At…" at bounding box center [283, 134] width 372 height 72
drag, startPoint x: 99, startPoint y: 111, endPoint x: 114, endPoint y: 111, distance: 15.7
copy link "HR [US_STATE] (HR FL) Conference & Expo 2025"
